Goal: Use online tool/utility: Utilize a website feature to perform a specific function

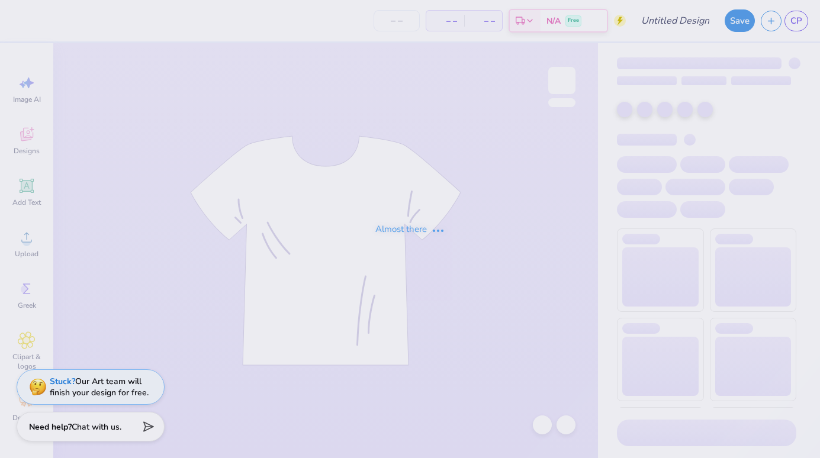
type input "[PERSON_NAME] : [GEOGRAPHIC_DATA]"
type input "30"
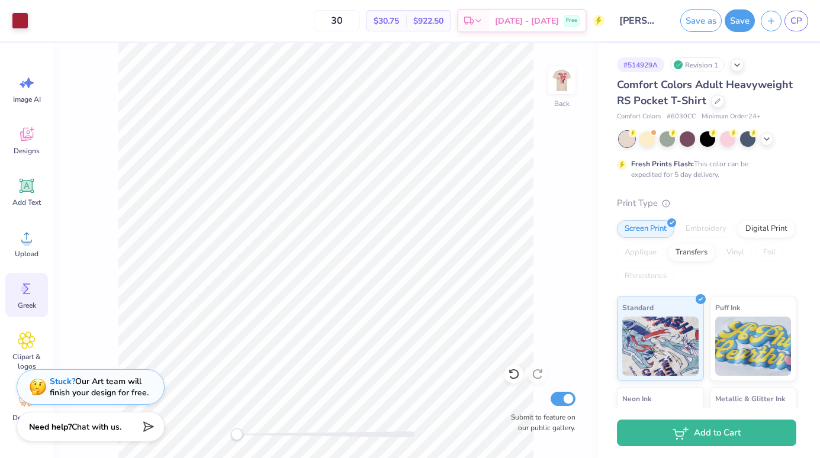
click at [23, 283] on icon at bounding box center [27, 289] width 18 height 18
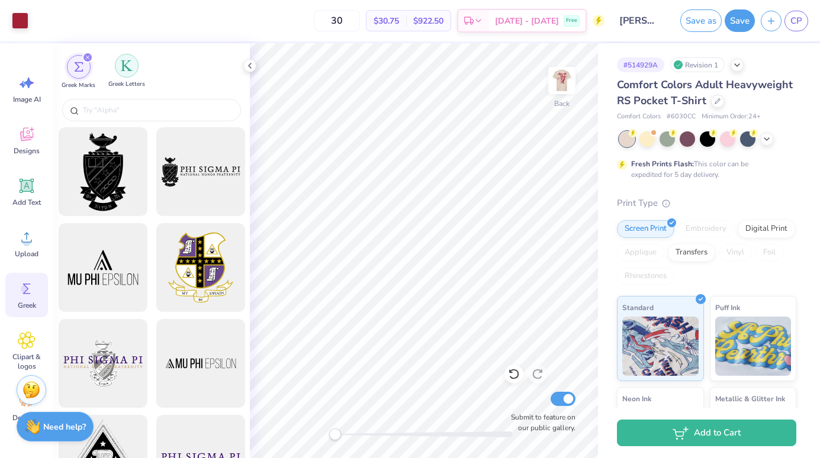
click at [123, 69] on img "filter for Greek Letters" at bounding box center [127, 66] width 12 height 12
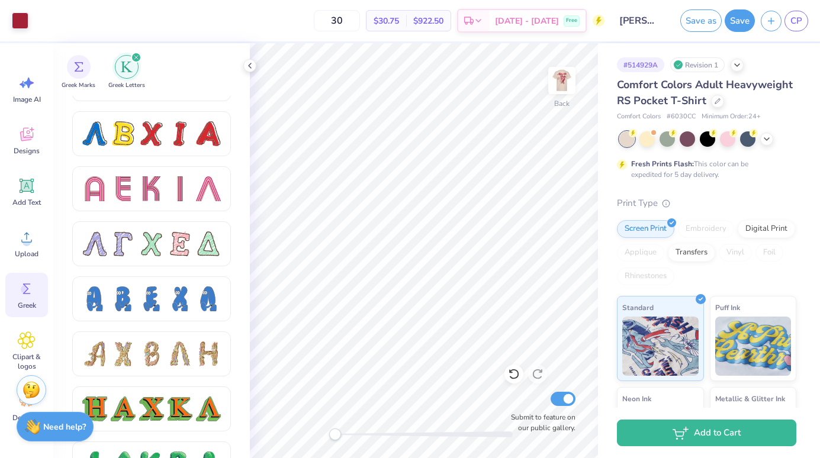
scroll to position [735, 0]
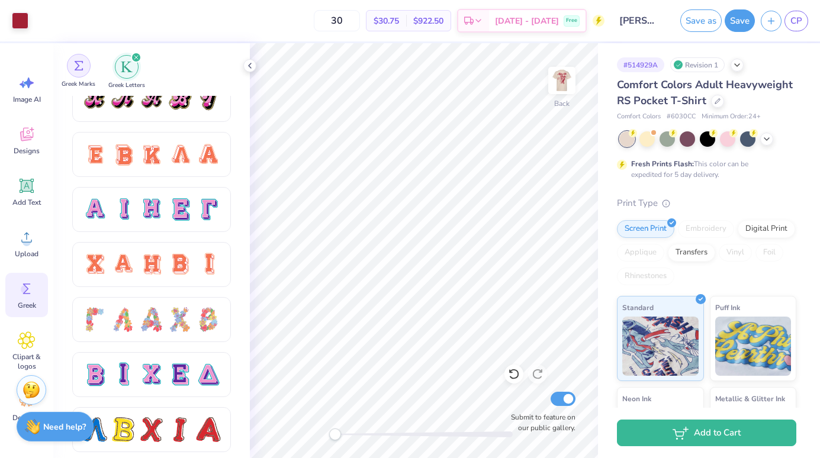
click at [77, 68] on img "filter for Greek Marks" at bounding box center [78, 65] width 9 height 9
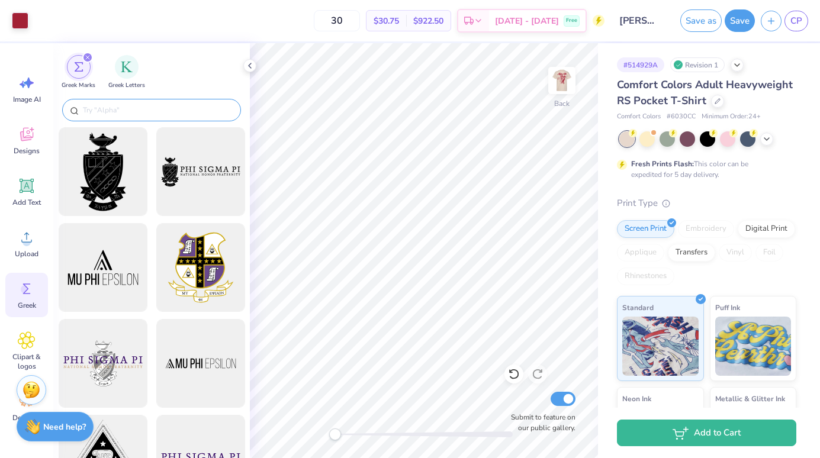
click at [112, 110] on input "text" at bounding box center [158, 110] width 152 height 12
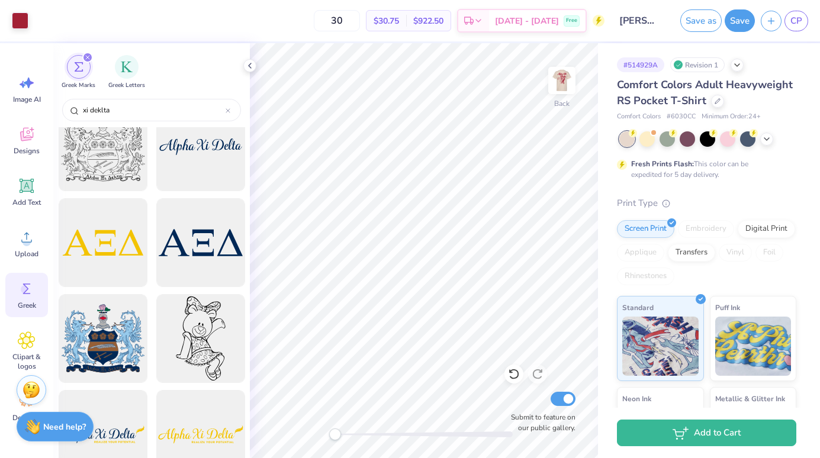
scroll to position [0, 0]
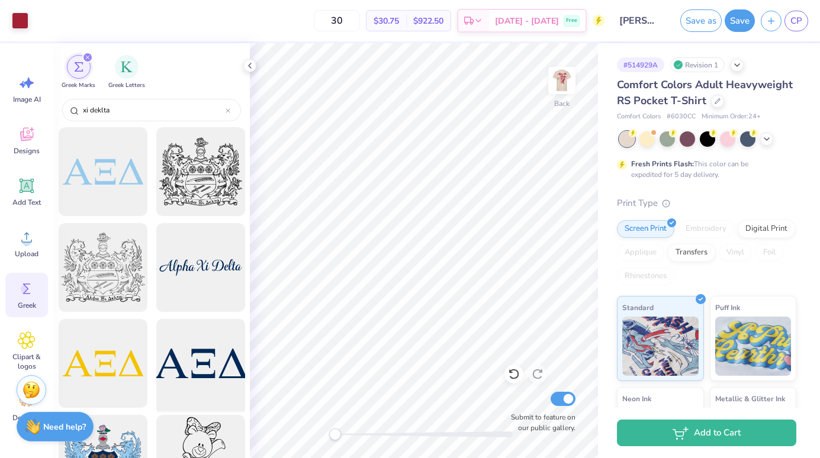
type input "xi deklta"
click at [207, 375] on div at bounding box center [201, 364] width 98 height 98
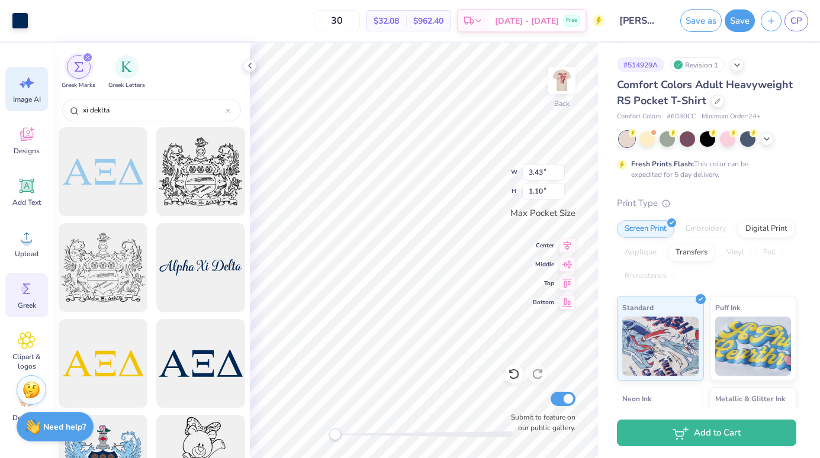
click at [25, 95] on span "Image AI" at bounding box center [27, 99] width 28 height 9
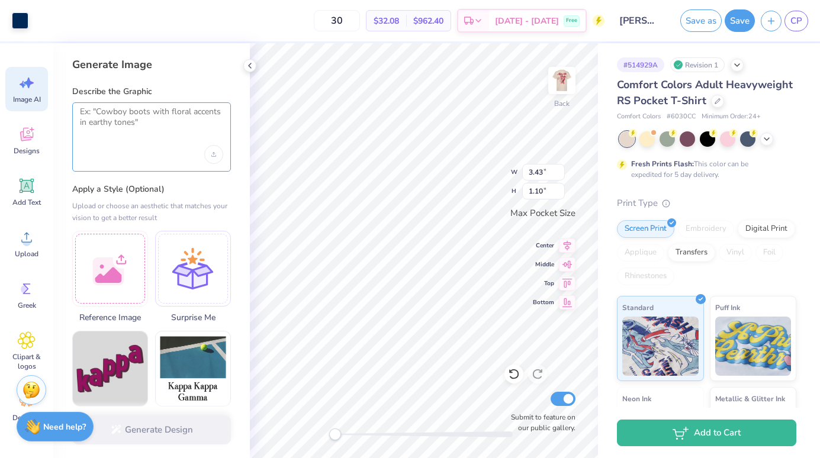
click at [144, 129] on textarea at bounding box center [151, 122] width 143 height 30
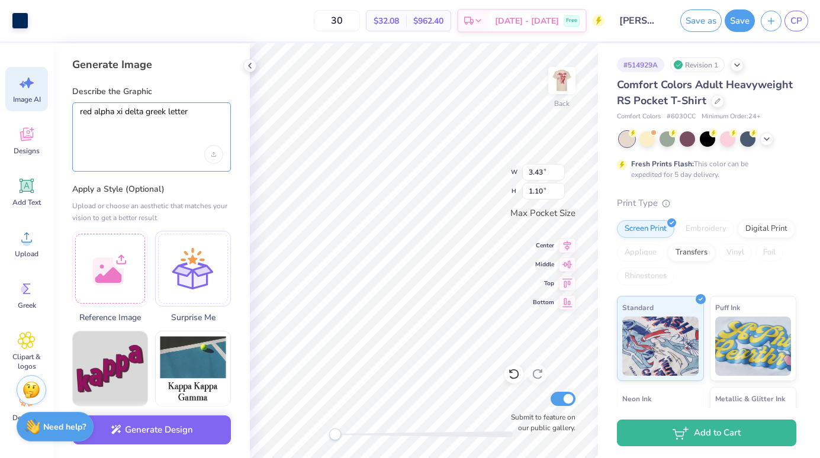
type textarea "red alpha xi delta greek letters"
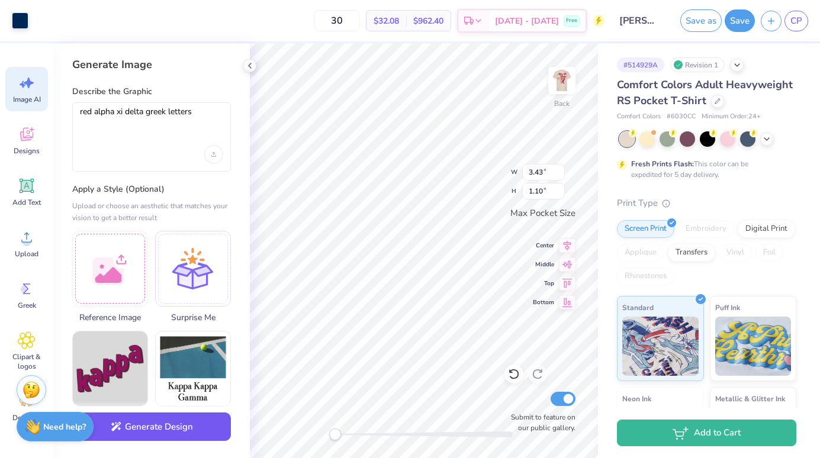
click at [152, 425] on button "Generate Design" at bounding box center [151, 427] width 159 height 29
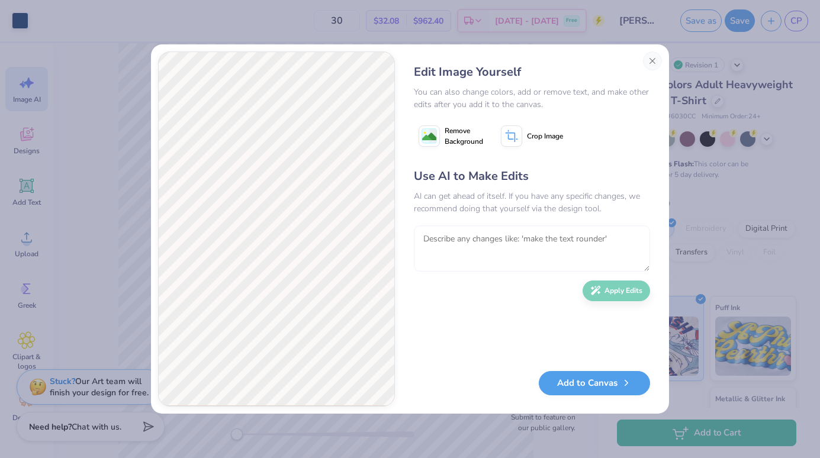
click at [452, 252] on textarea at bounding box center [532, 249] width 236 height 46
type textarea "delete the X, it should be three letters"
click at [602, 293] on button "Apply Edits" at bounding box center [617, 288] width 68 height 21
